Goal: Task Accomplishment & Management: Manage account settings

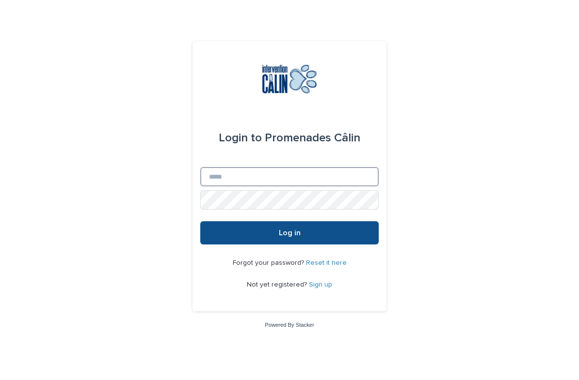
click at [363, 186] on input "Email" at bounding box center [289, 176] width 178 height 19
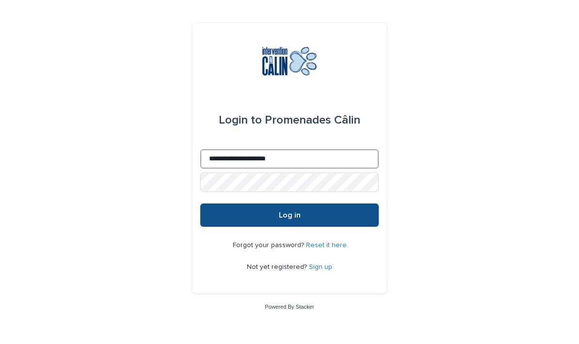
type input "**********"
click at [335, 227] on button "Log in" at bounding box center [289, 214] width 178 height 23
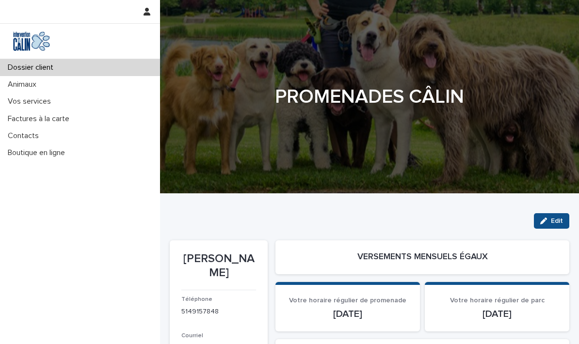
click at [34, 103] on p "Vos services" at bounding box center [31, 101] width 55 height 9
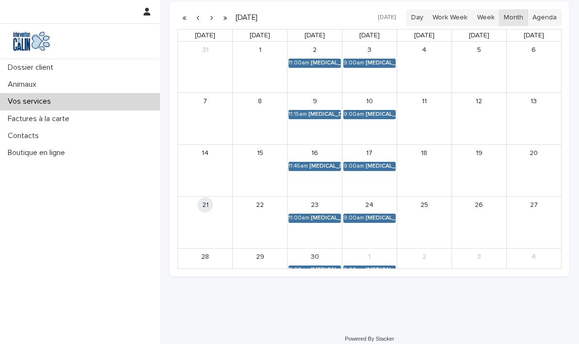
scroll to position [265, 0]
click at [316, 220] on link "11:00am [MEDICAL_DATA][PERSON_NAME]" at bounding box center [314, 218] width 52 height 9
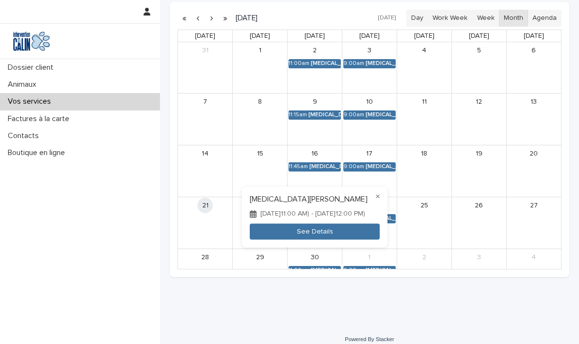
click at [326, 235] on button "See Details" at bounding box center [315, 232] width 130 height 16
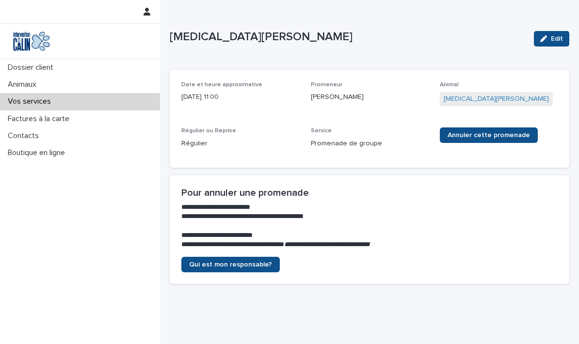
click at [461, 133] on span "Annuler cette promenade" at bounding box center [488, 135] width 82 height 7
click at [64, 100] on div "Vos services" at bounding box center [80, 101] width 160 height 17
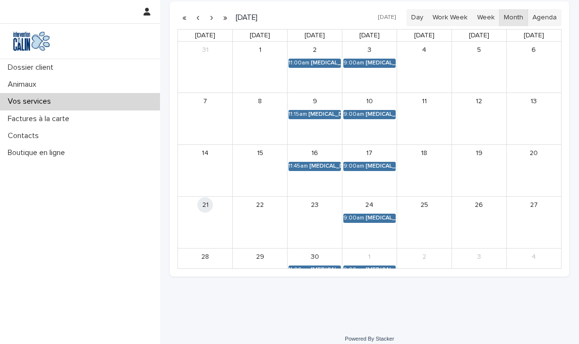
scroll to position [265, 0]
click at [383, 218] on link "9:00am [MEDICAL_DATA][PERSON_NAME]" at bounding box center [369, 218] width 52 height 9
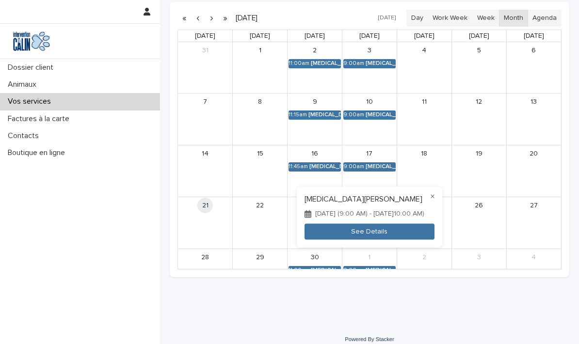
click at [408, 231] on button "See Details" at bounding box center [369, 232] width 130 height 16
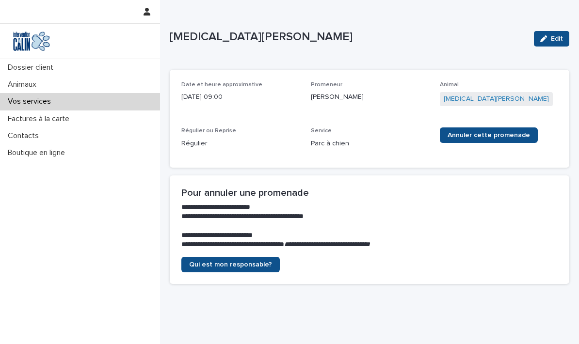
click at [486, 128] on link "Annuler cette promenade" at bounding box center [488, 135] width 98 height 16
click at [61, 104] on div "Vos services" at bounding box center [80, 101] width 160 height 17
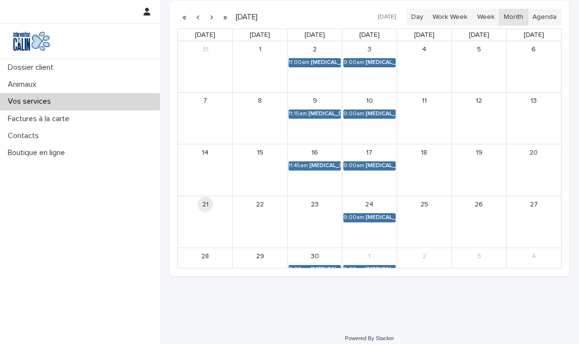
scroll to position [265, 0]
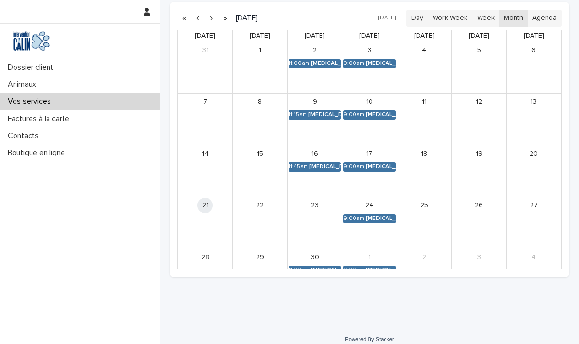
click at [16, 72] on div "Dossier client" at bounding box center [80, 67] width 160 height 17
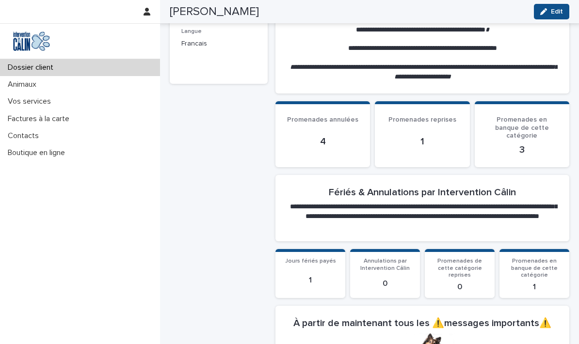
scroll to position [338, 0]
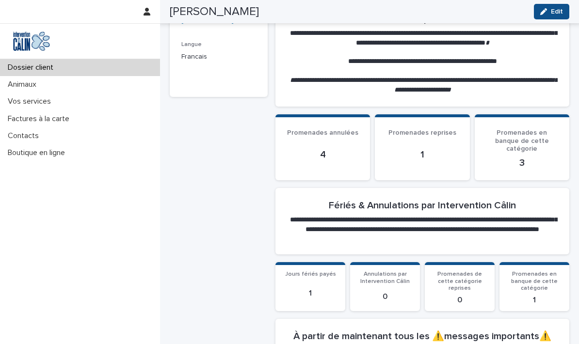
click at [31, 97] on p "Vos services" at bounding box center [31, 101] width 55 height 9
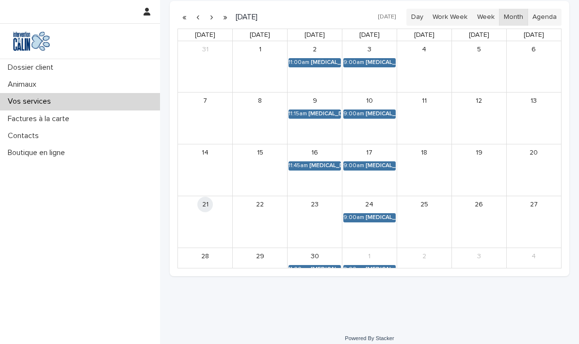
scroll to position [265, 0]
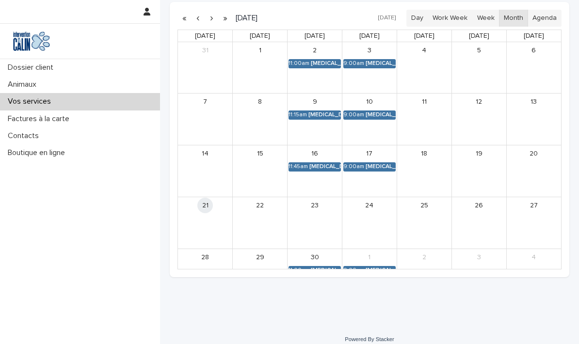
click at [18, 63] on div "Dossier client" at bounding box center [80, 67] width 160 height 17
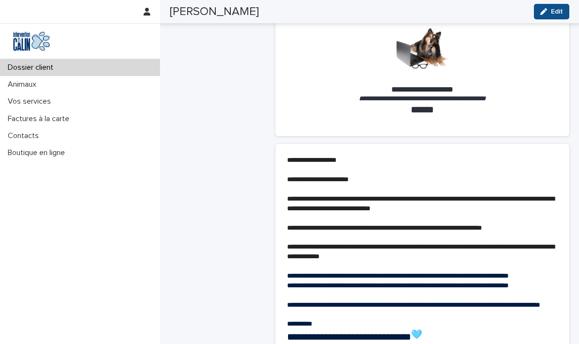
scroll to position [657, 0]
